Goal: Information Seeking & Learning: Learn about a topic

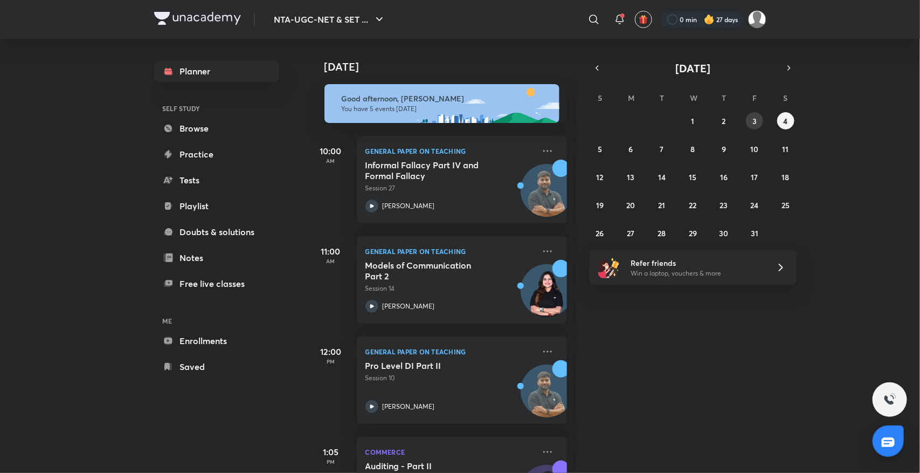
click at [749, 120] on button "3" at bounding box center [754, 120] width 17 height 17
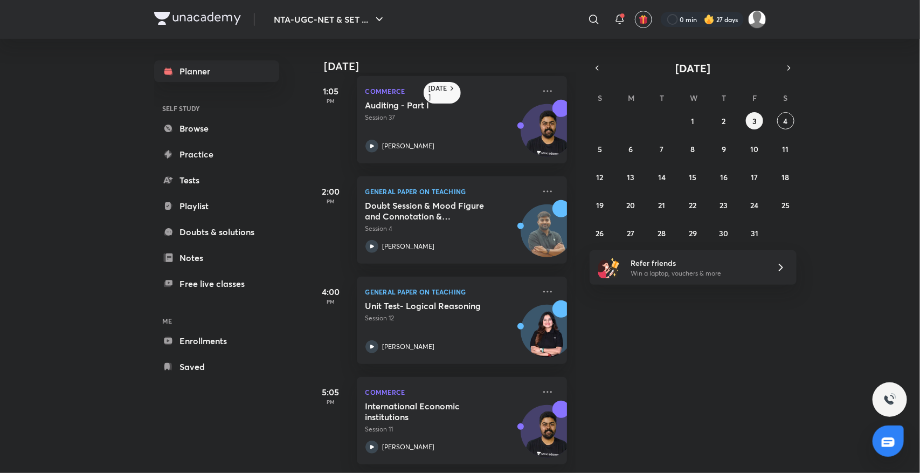
scroll to position [220, 0]
click at [387, 404] on h5 "International Economic institutions" at bounding box center [433, 412] width 134 height 22
